Goal: Communication & Community: Share content

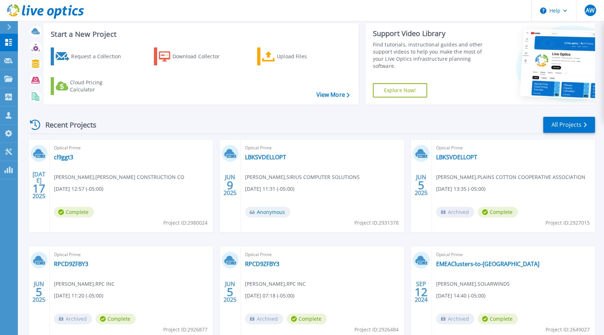
scroll to position [20, 0]
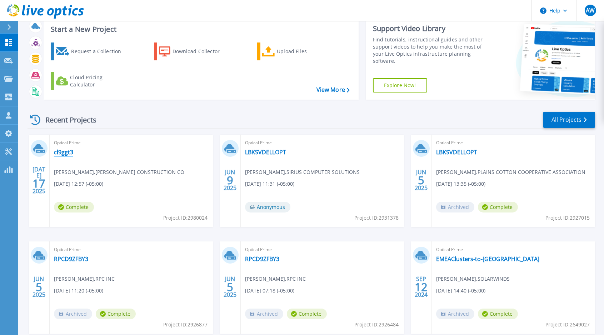
click at [63, 150] on link "cl9ggt3" at bounding box center [63, 152] width 19 height 7
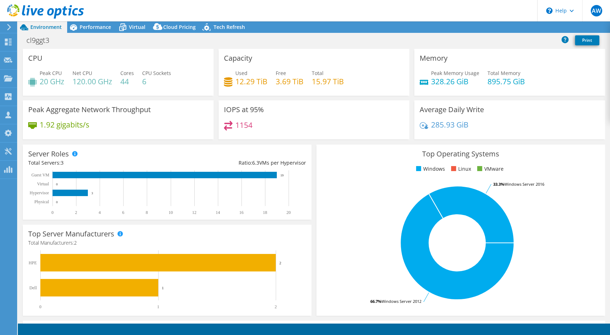
select select "USD"
click at [527, 27] on link "Share" at bounding box center [520, 27] width 29 height 11
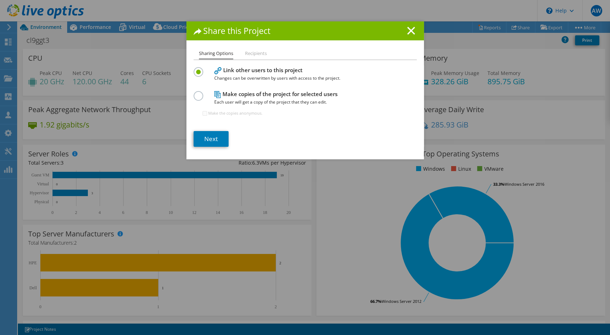
click at [198, 93] on label at bounding box center [200, 92] width 12 height 2
click at [0, 0] on input "radio" at bounding box center [0, 0] width 0 height 0
click at [206, 142] on link "Next" at bounding box center [211, 139] width 35 height 16
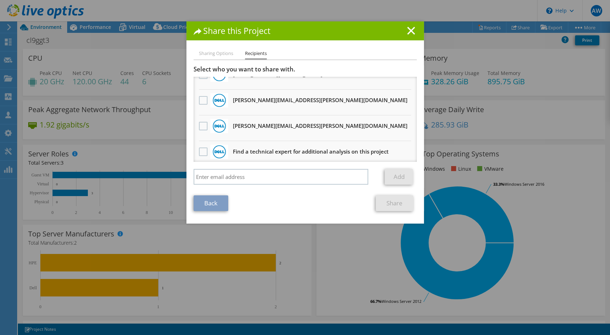
scroll to position [145, 0]
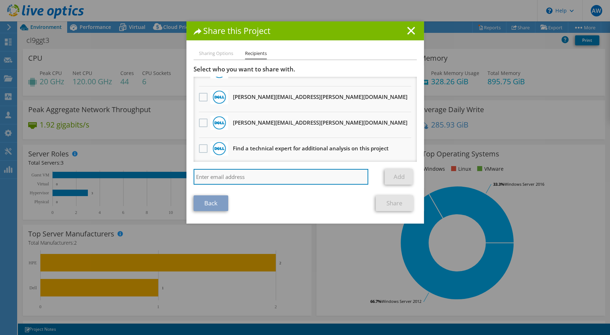
click at [266, 181] on input "search" at bounding box center [281, 177] width 175 height 16
type input "darius.dixon@cdw.com"
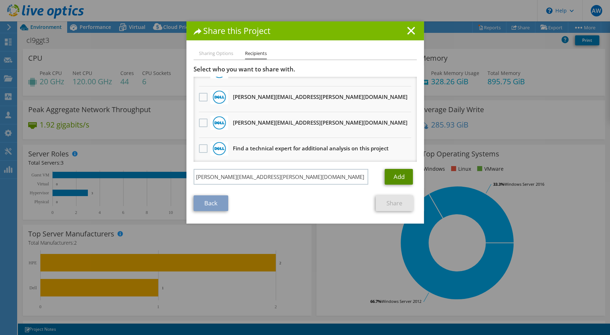
click at [392, 177] on link "Add" at bounding box center [399, 177] width 28 height 16
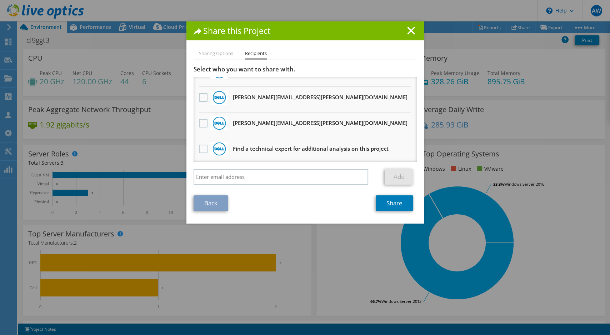
scroll to position [0, 0]
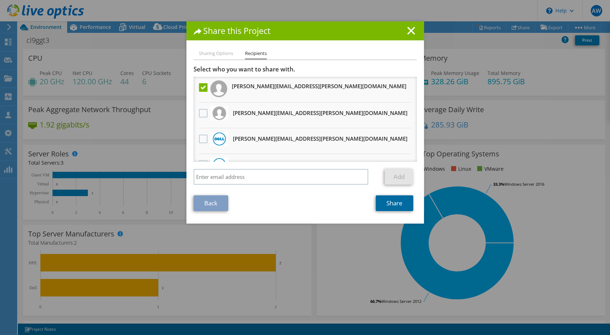
click at [390, 204] on link "Share" at bounding box center [394, 203] width 37 height 16
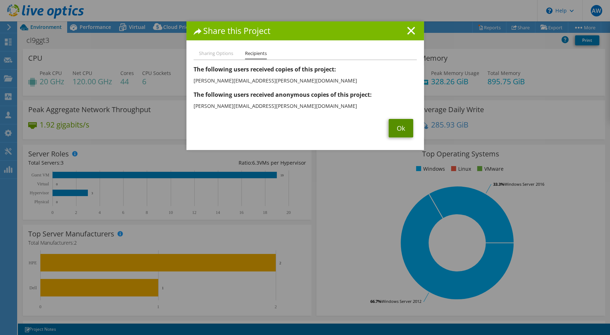
click at [399, 129] on link "Ok" at bounding box center [400, 128] width 25 height 19
